Goal: Check status: Check status

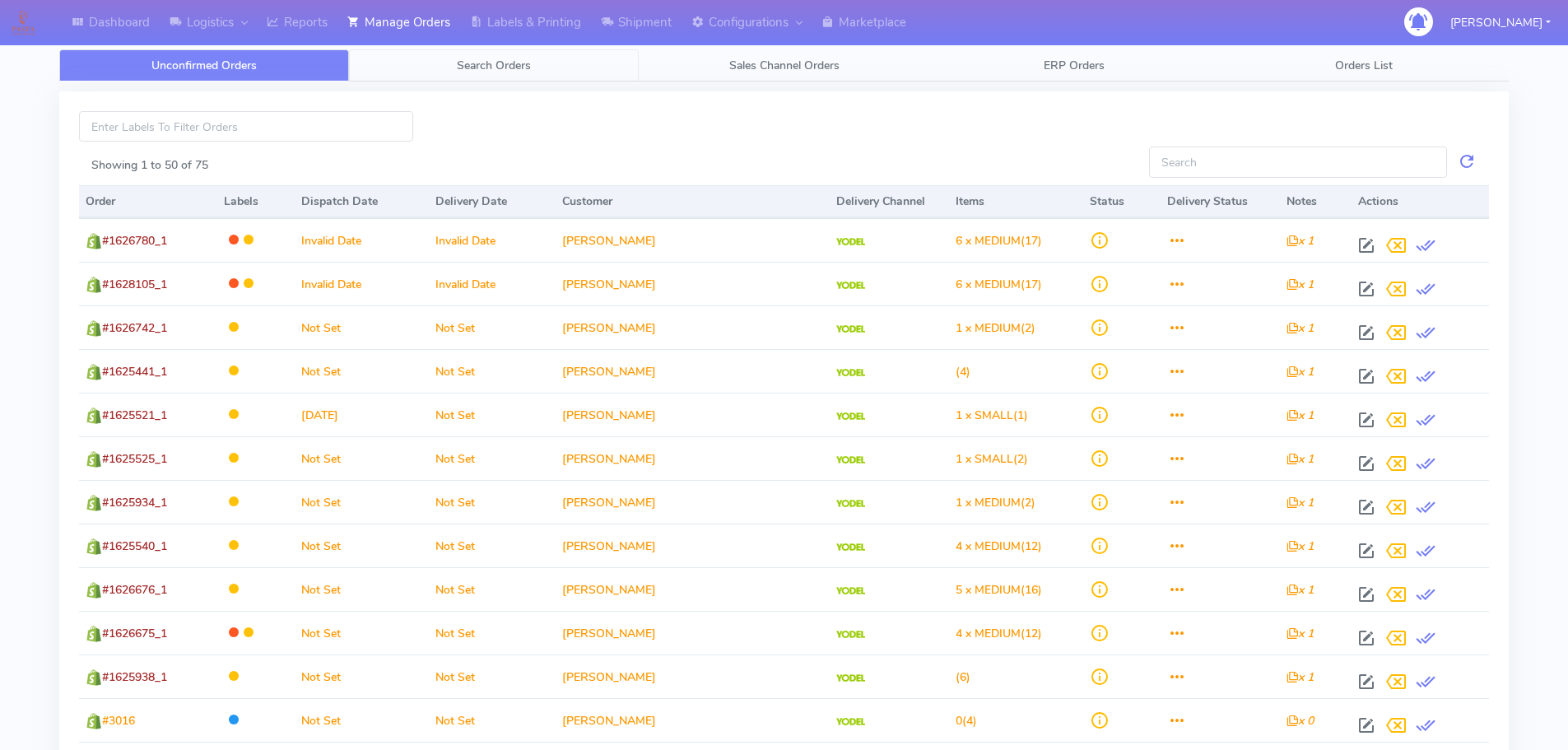
drag, startPoint x: 534, startPoint y: 76, endPoint x: 543, endPoint y: 83, distance: 11.4
click at [534, 76] on link "Search Orders" at bounding box center [494, 66] width 290 height 32
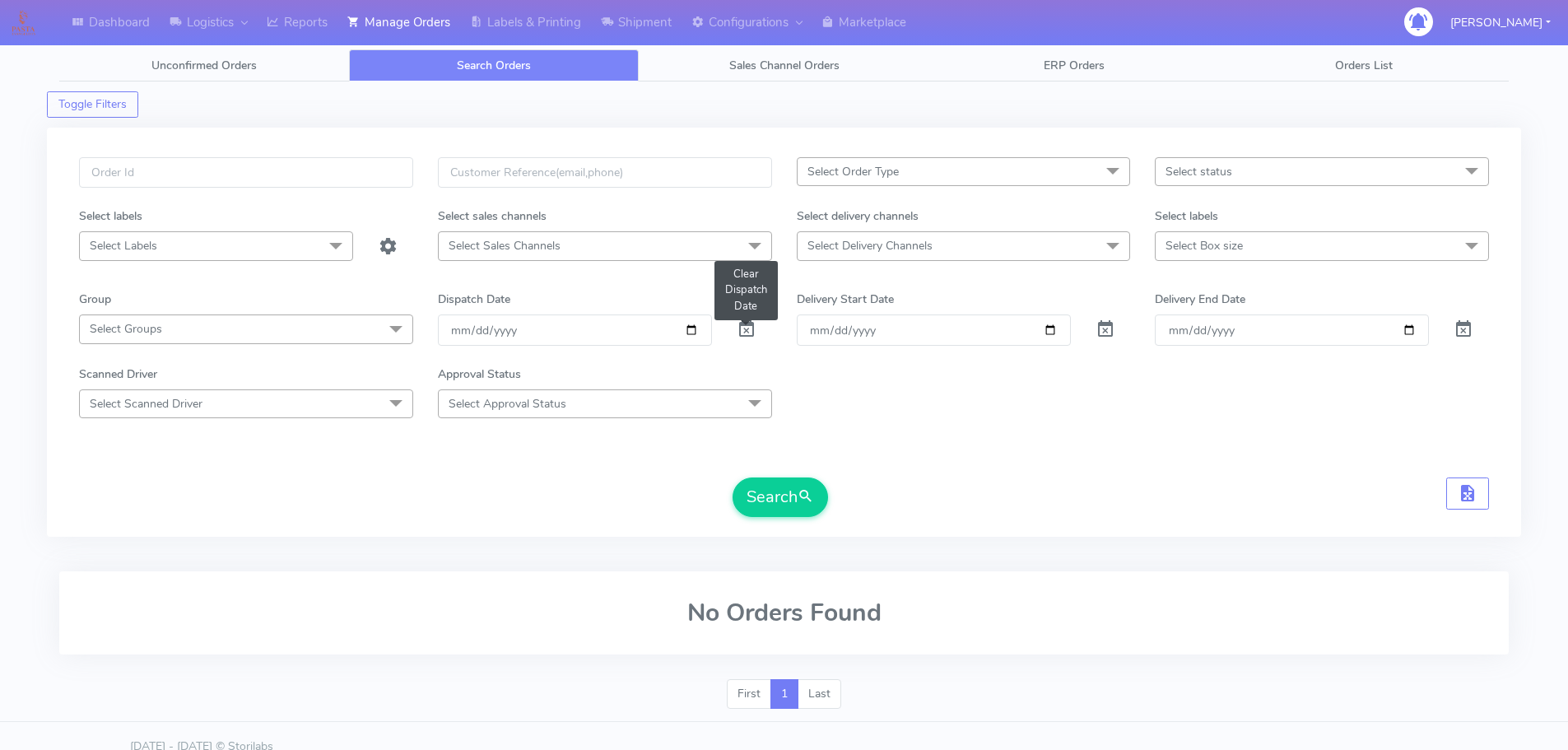
click at [744, 338] on span at bounding box center [746, 333] width 20 height 15
click at [386, 170] on input "text" at bounding box center [246, 173] width 334 height 31
paste input "1627729"
type input "1627729"
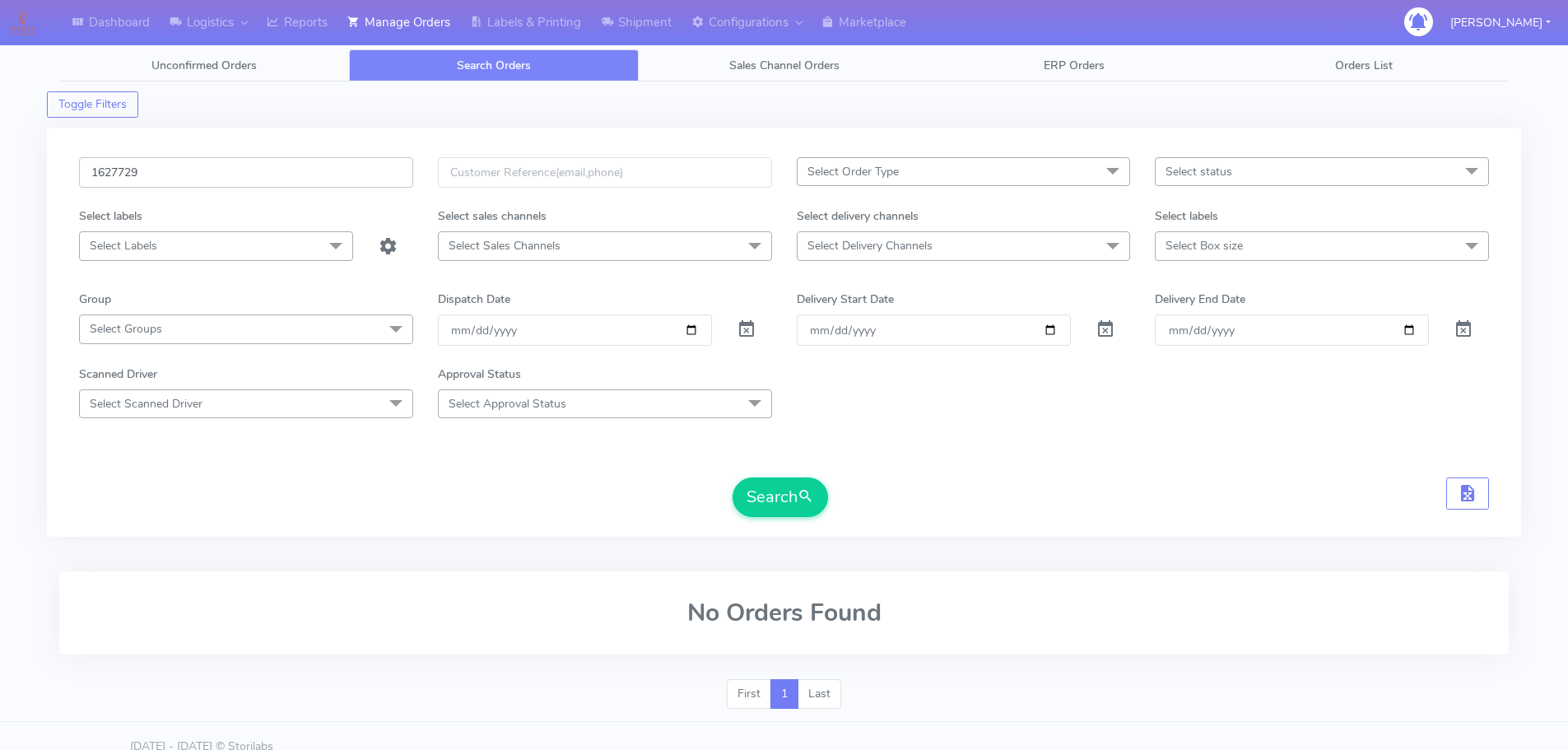
click at [732, 477] on button "Search" at bounding box center [780, 497] width 95 height 39
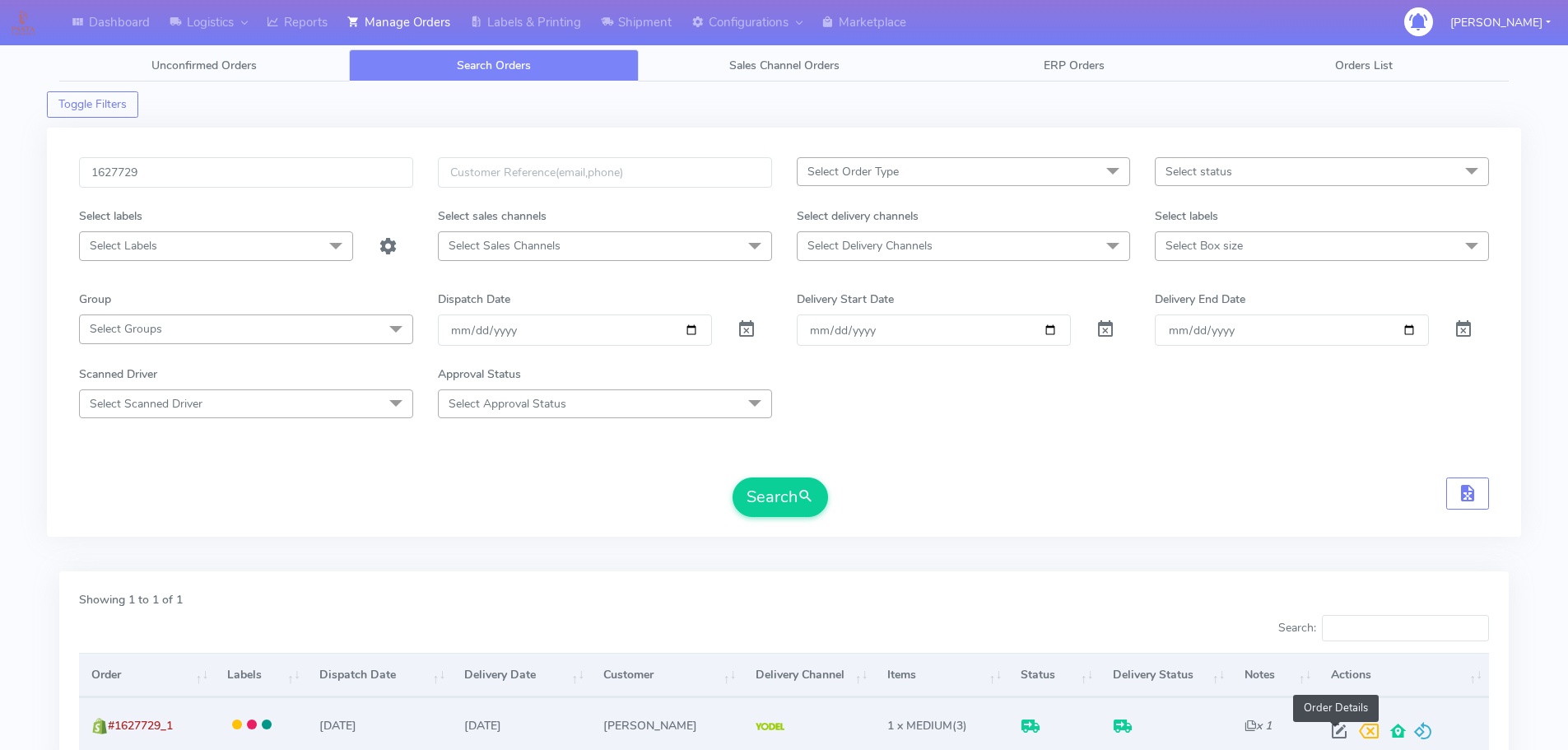
click at [1342, 738] on span at bounding box center [1339, 735] width 30 height 15
select select "5"
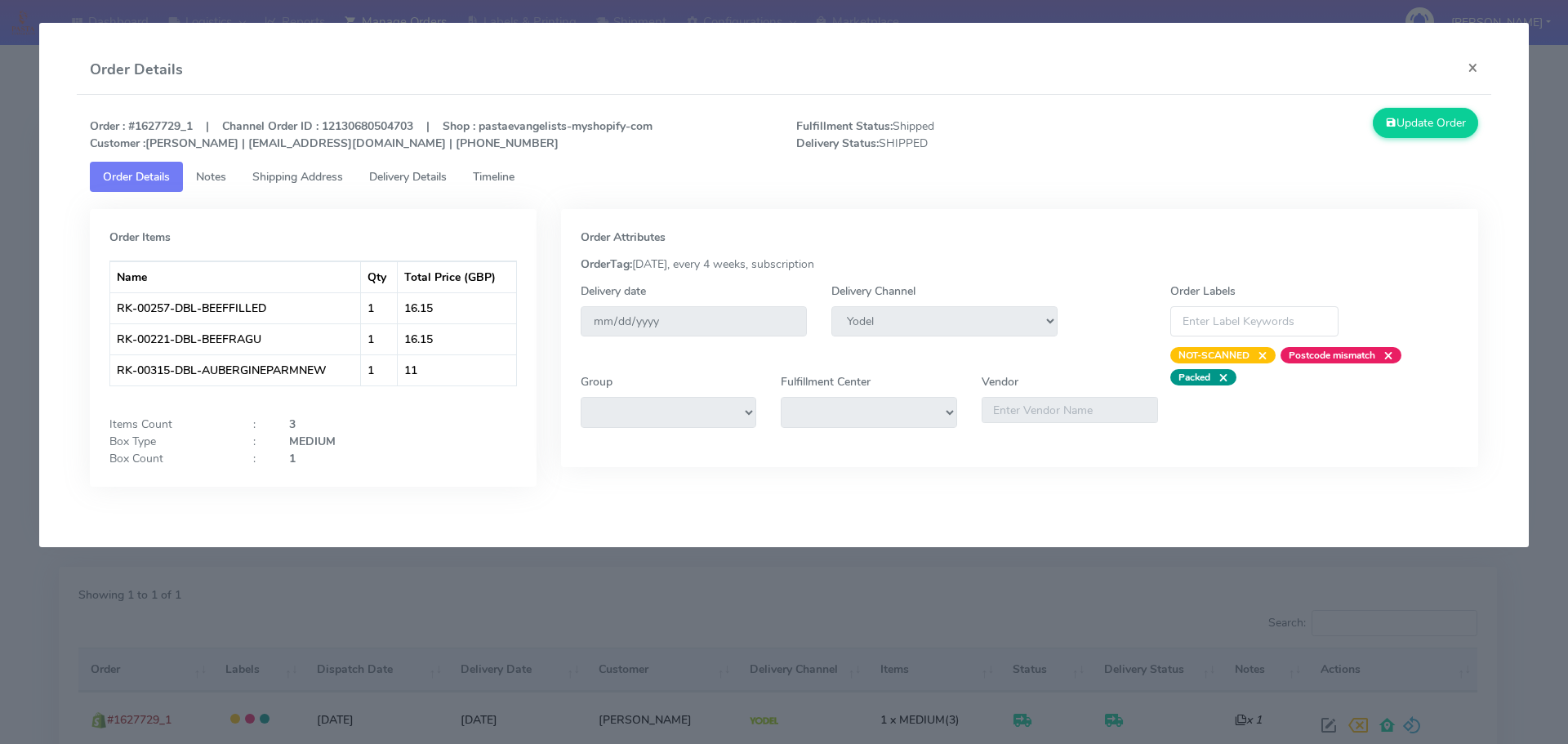
click at [388, 194] on tab "Order Items Name Qty Total Price (GBP) RK-00257-DBL-BEEFFILLED 1 16.15 RK-00221…" at bounding box center [784, 352] width 1390 height 320
click at [405, 181] on span "Delivery Details" at bounding box center [408, 177] width 78 height 15
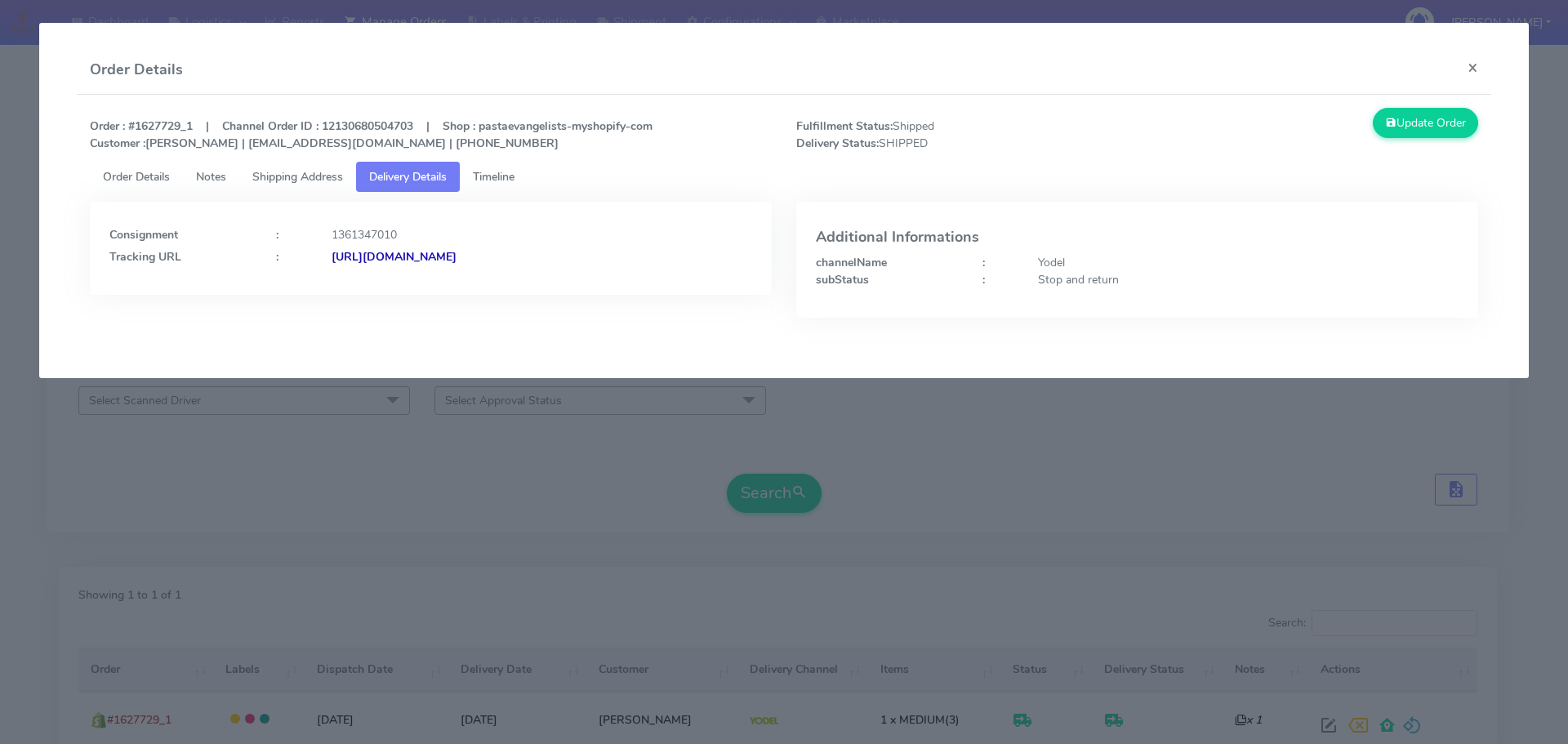
drag, startPoint x: 678, startPoint y: 284, endPoint x: 509, endPoint y: 297, distance: 169.5
click at [509, 297] on div "Consignment : 1361347010 Tracking URL : [URL][DOMAIN_NAME]" at bounding box center [431, 272] width 707 height 140
copy strong "JJD0002249960903620"
drag, startPoint x: 396, startPoint y: 516, endPoint x: 368, endPoint y: 459, distance: 63.5
click at [391, 509] on modal-container "Order Details × Order : #1627729_1 | Channel Order ID : 12130680504703 | Shop :…" at bounding box center [784, 372] width 1568 height 744
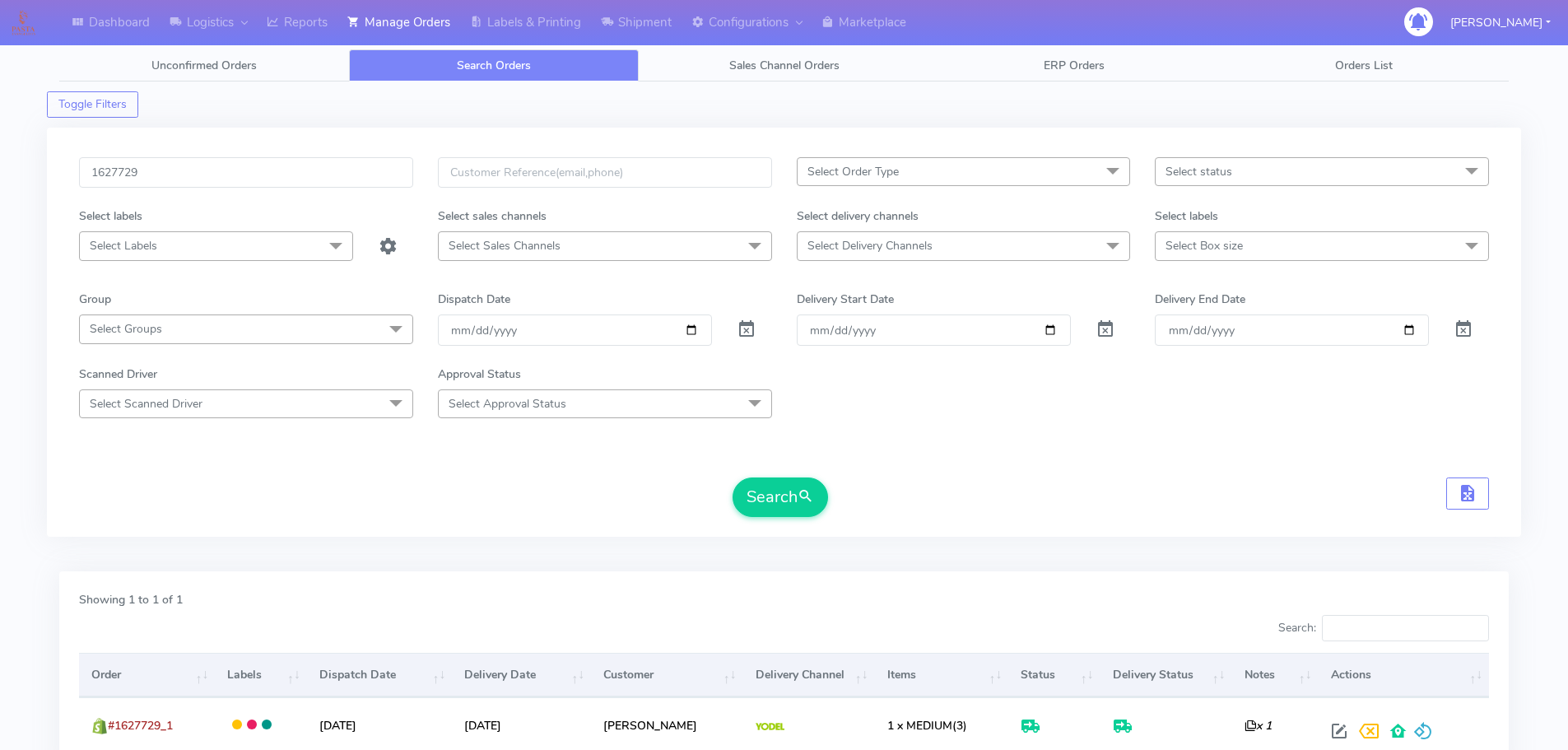
click at [353, 190] on div "1627729" at bounding box center [245, 182] width 359 height 50
click at [314, 145] on div "1627729 Select Order Type Select All MEALS ATAVI One Off Pasta Club Gift Kit Ev…" at bounding box center [784, 332] width 1474 height 409
drag, startPoint x: 308, startPoint y: 165, endPoint x: 306, endPoint y: 180, distance: 15.1
click at [306, 180] on input "1627729" at bounding box center [246, 173] width 334 height 31
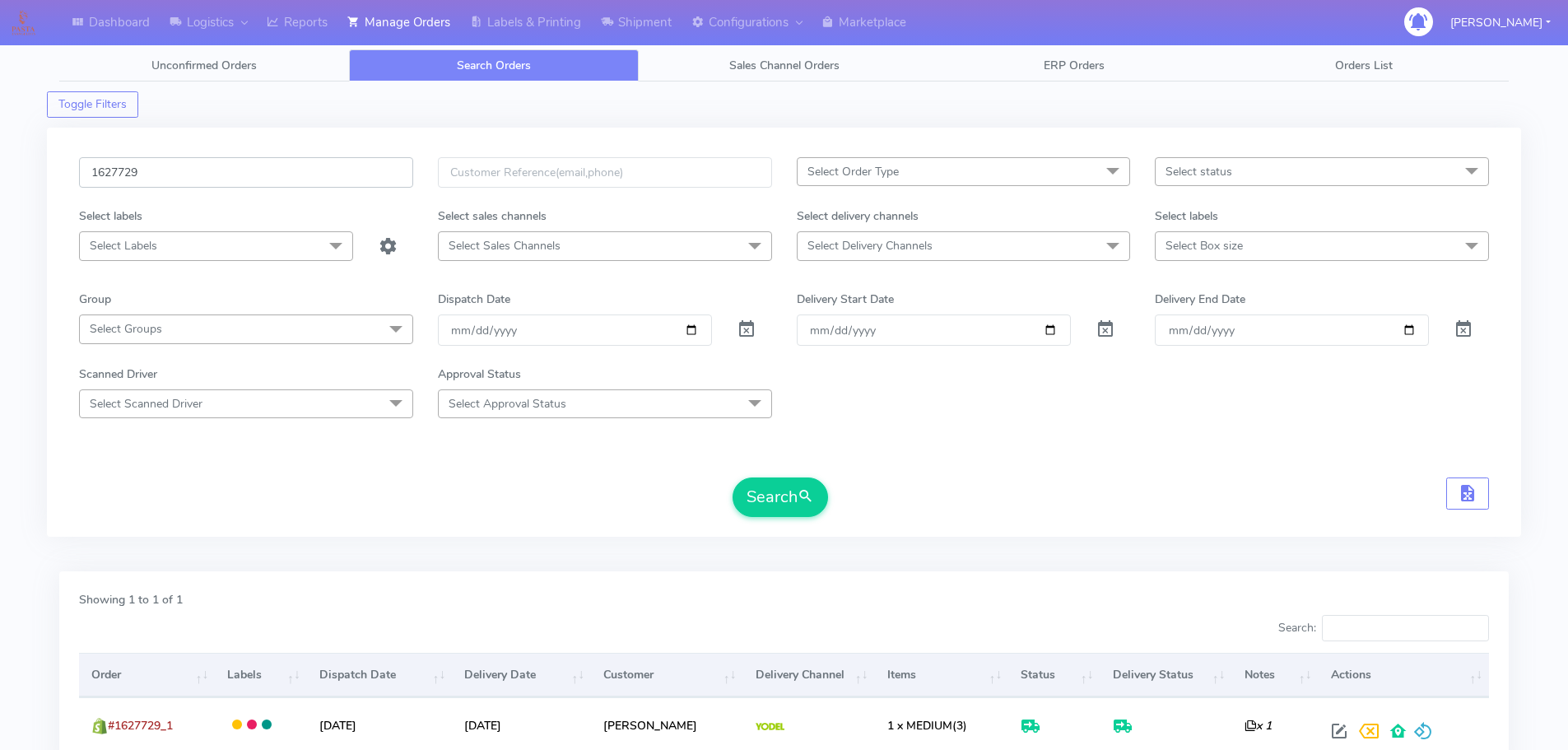
click at [306, 180] on input "1627729" at bounding box center [246, 173] width 334 height 31
paste input "32"
type input "1627732"
click at [732, 477] on button "Search" at bounding box center [780, 497] width 95 height 39
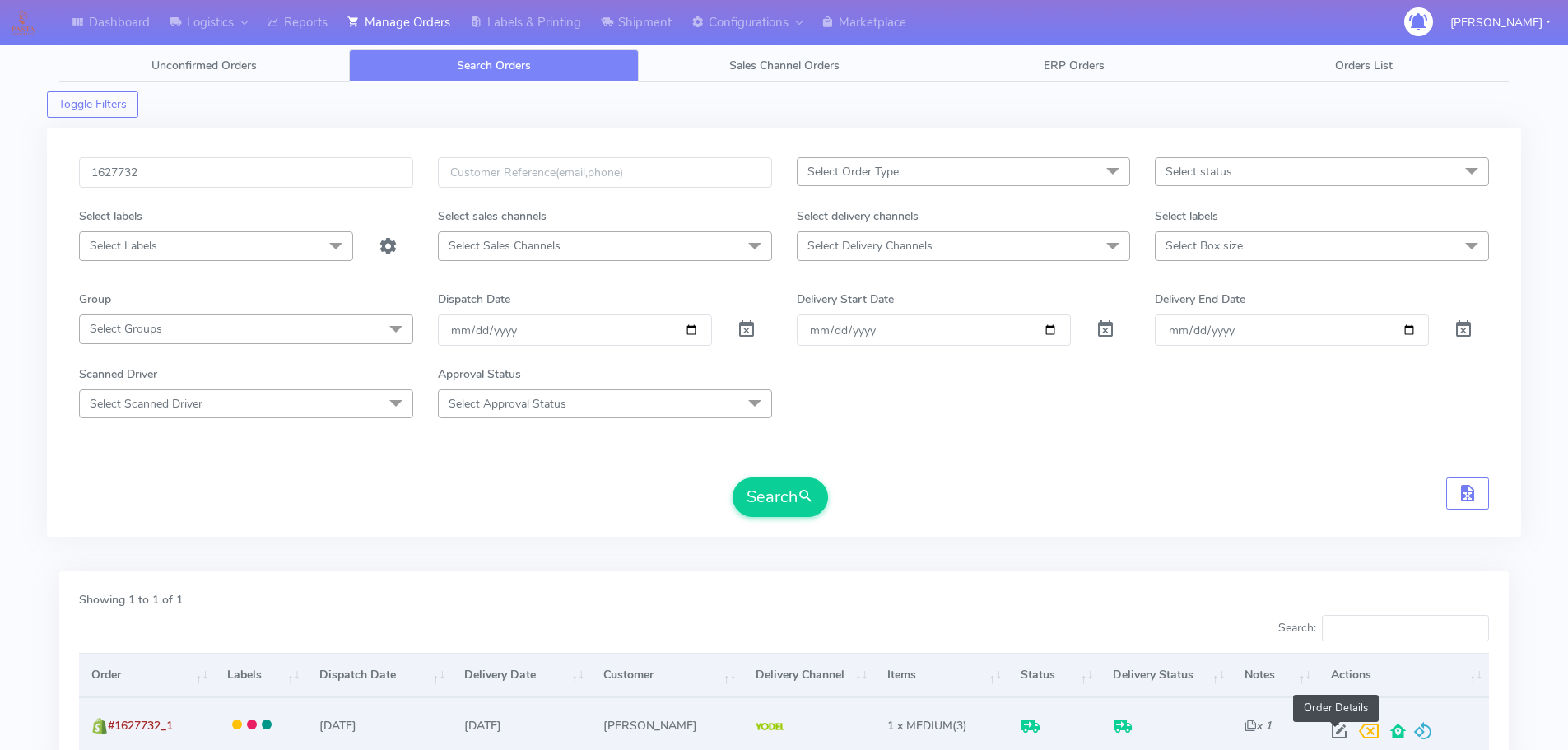
click at [1331, 729] on span at bounding box center [1339, 735] width 30 height 15
select select "5"
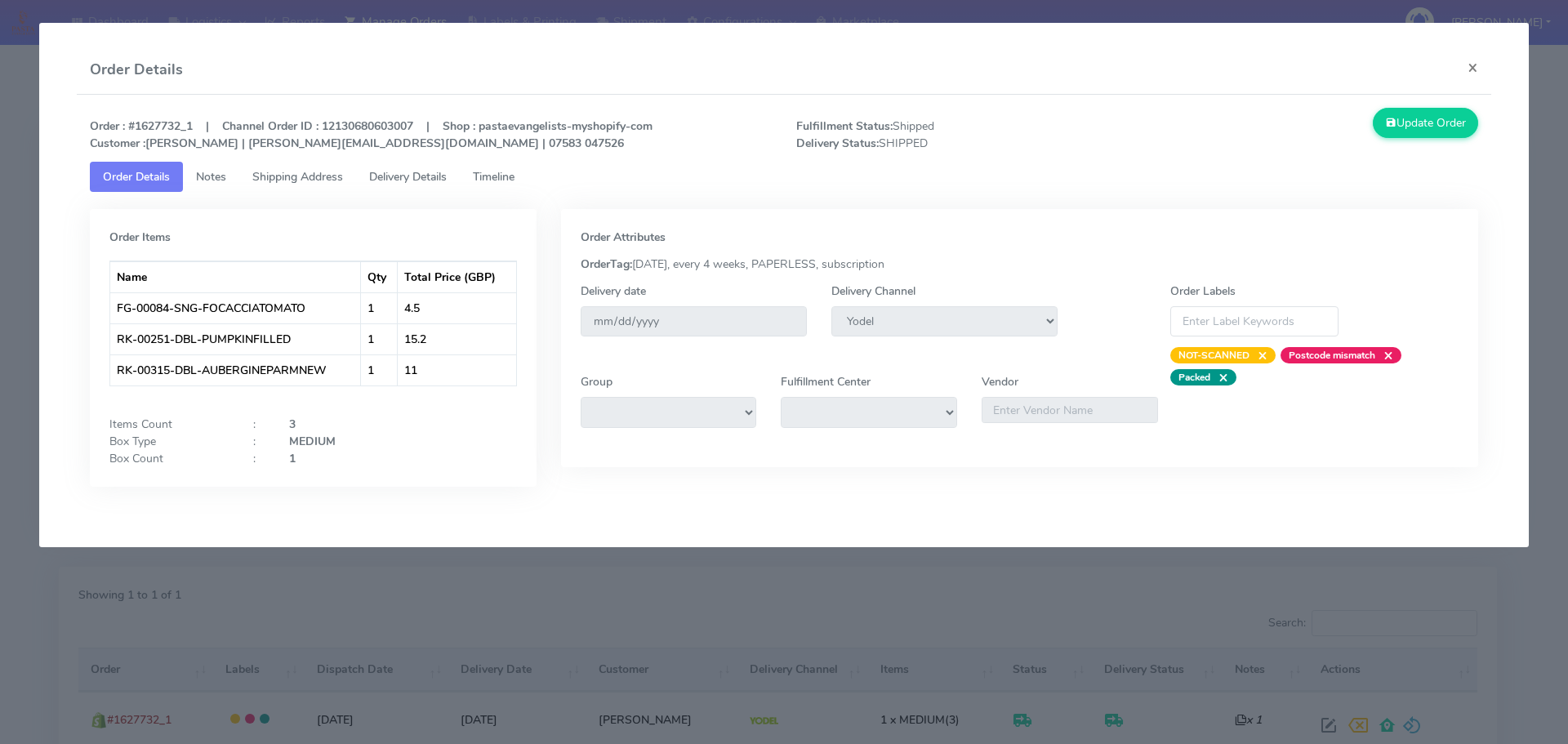
click at [423, 184] on link "Delivery Details" at bounding box center [407, 177] width 104 height 30
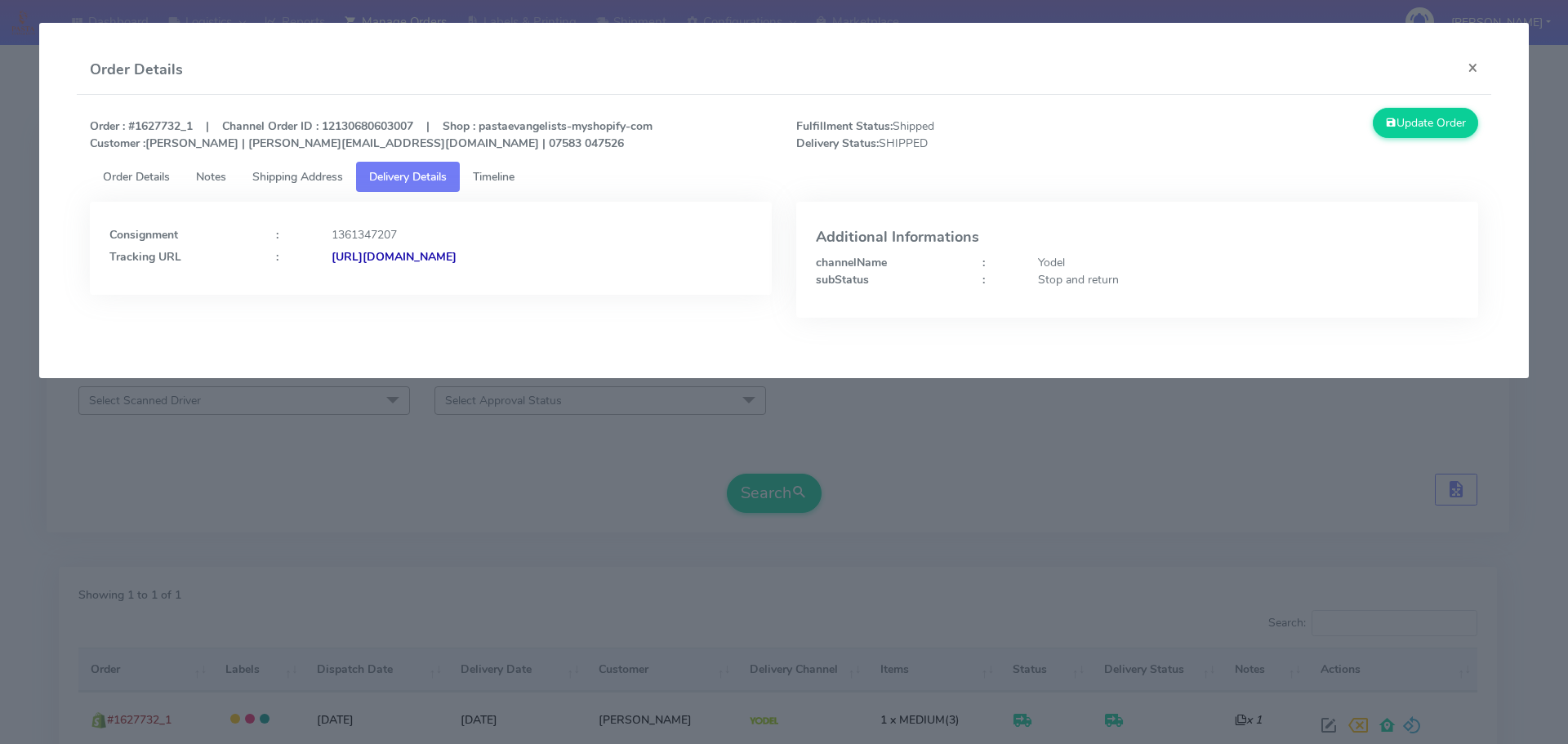
drag, startPoint x: 593, startPoint y: 276, endPoint x: 508, endPoint y: 286, distance: 85.6
click at [508, 286] on div "Consignment : 1361347207 Tracking URL : [URL][DOMAIN_NAME]" at bounding box center [430, 249] width 682 height 93
copy strong "JJD0002249960903623"
drag, startPoint x: 594, startPoint y: 501, endPoint x: 413, endPoint y: 73, distance: 464.7
click at [594, 500] on modal-container "Order Details × Order : #1627732_1 | Channel Order ID : 12130680603007 | Shop :…" at bounding box center [784, 372] width 1568 height 744
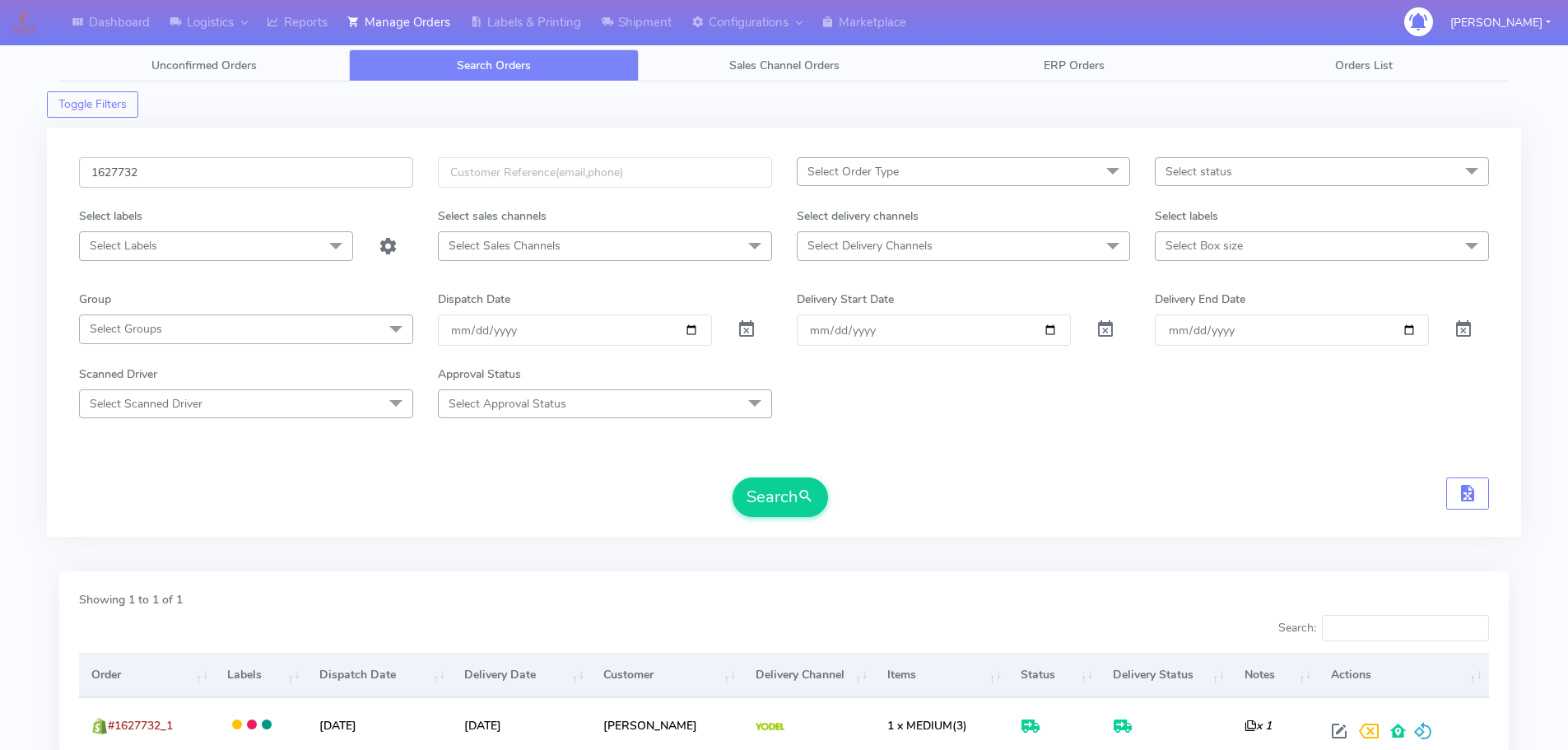
click at [367, 179] on input "1627732" at bounding box center [246, 173] width 334 height 31
paste input "639"
type input "1627639"
click at [732, 477] on button "Search" at bounding box center [780, 497] width 95 height 39
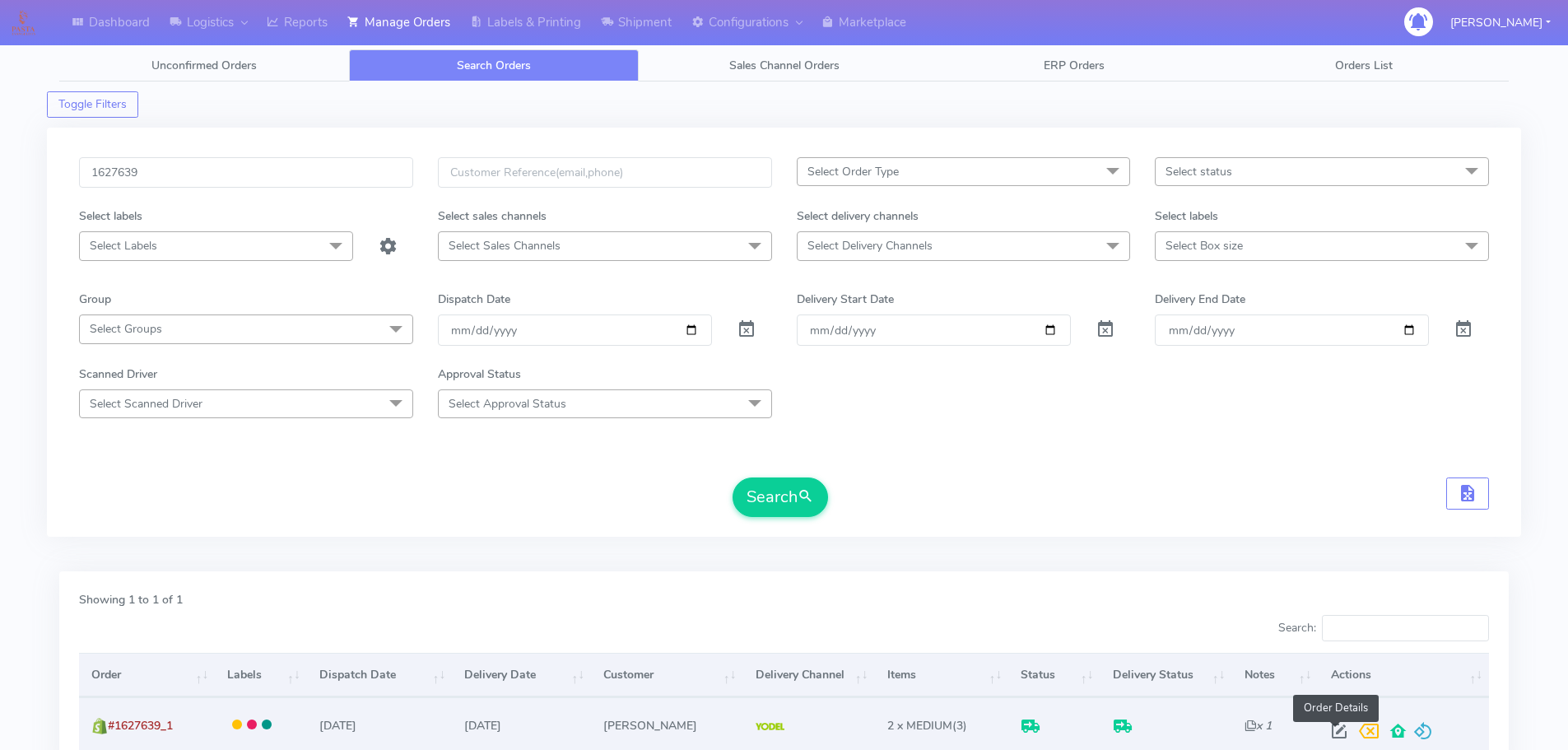
click at [1331, 730] on span at bounding box center [1339, 735] width 30 height 15
select select "5"
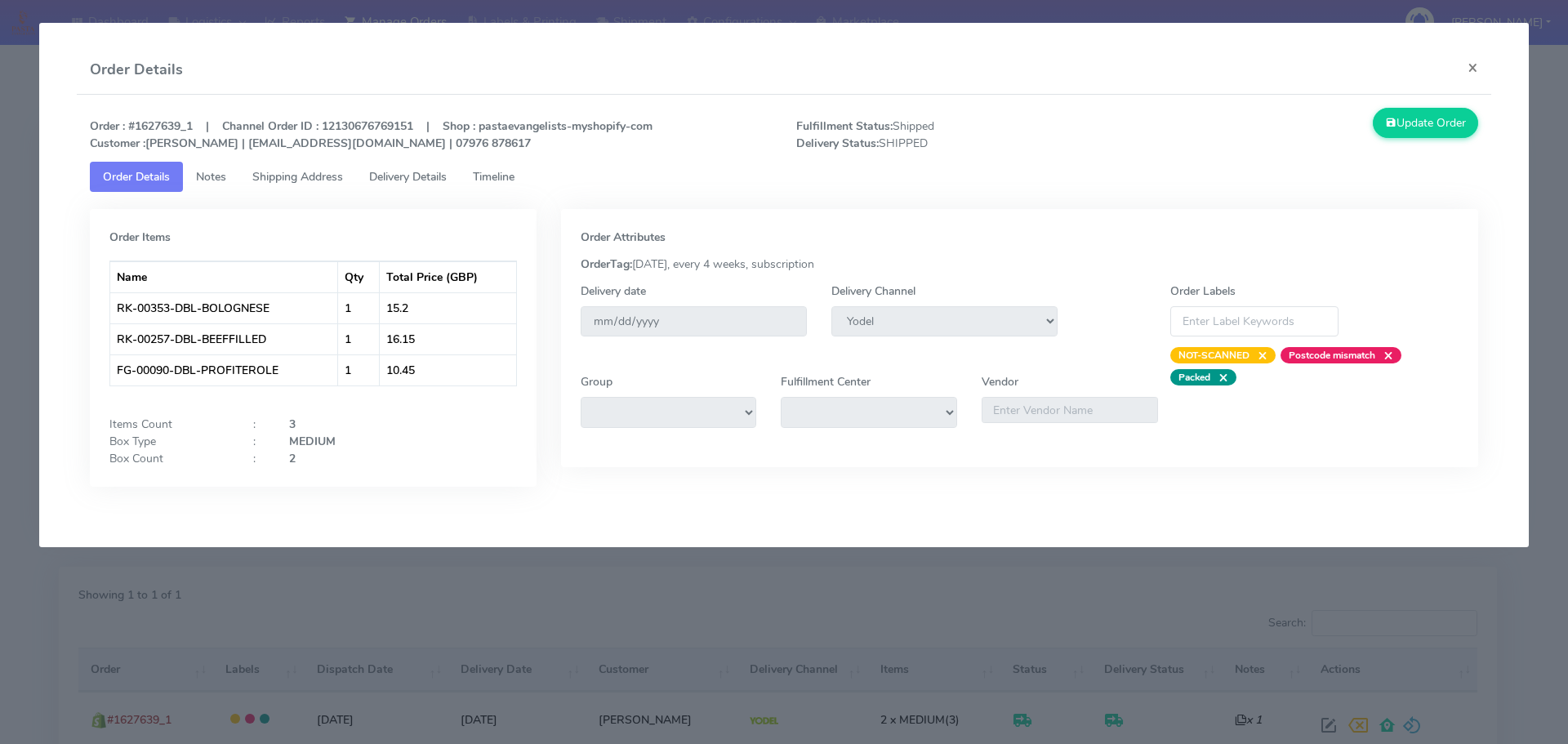
click at [379, 189] on link "Delivery Details" at bounding box center [407, 177] width 104 height 30
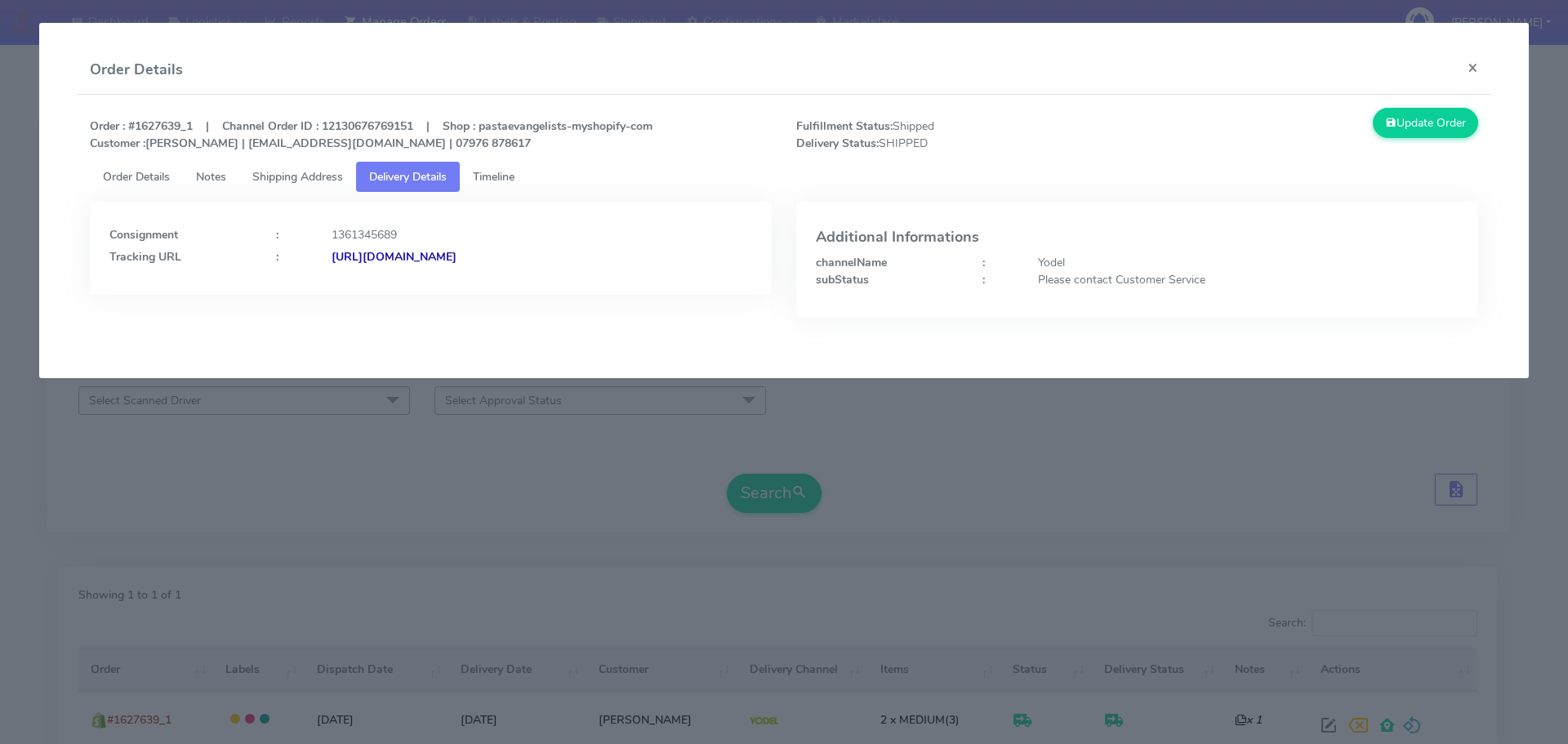
drag, startPoint x: 619, startPoint y: 280, endPoint x: 507, endPoint y: 287, distance: 112.2
click at [507, 287] on div "Consignment : 1361345689 Tracking URL : [URL][DOMAIN_NAME]" at bounding box center [430, 249] width 682 height 93
copy strong "JJD0002249960903585"
